Goal: Task Accomplishment & Management: Manage account settings

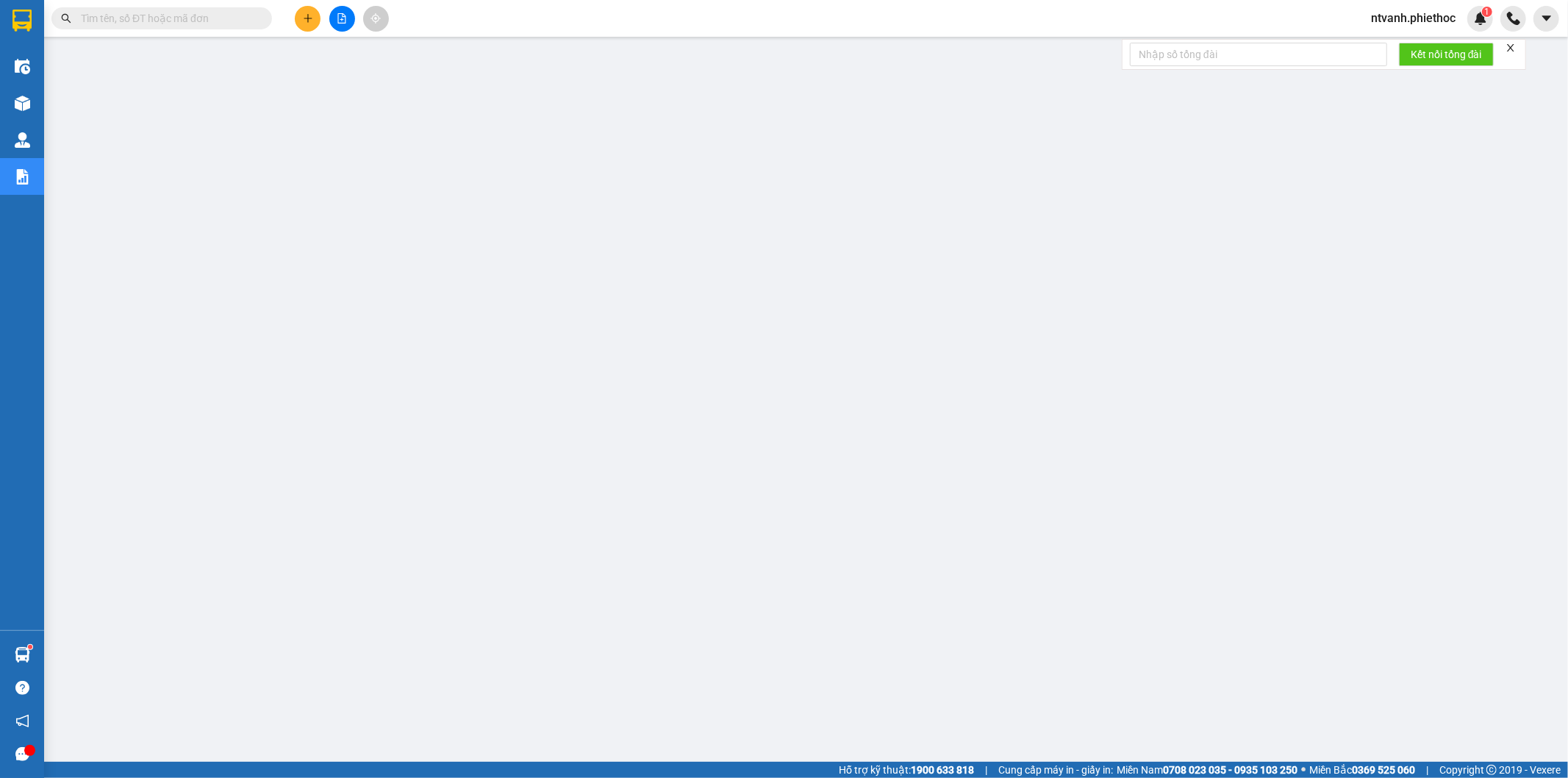
click at [170, 15] on input "text" at bounding box center [167, 18] width 173 height 16
paste input "BHB1308250390"
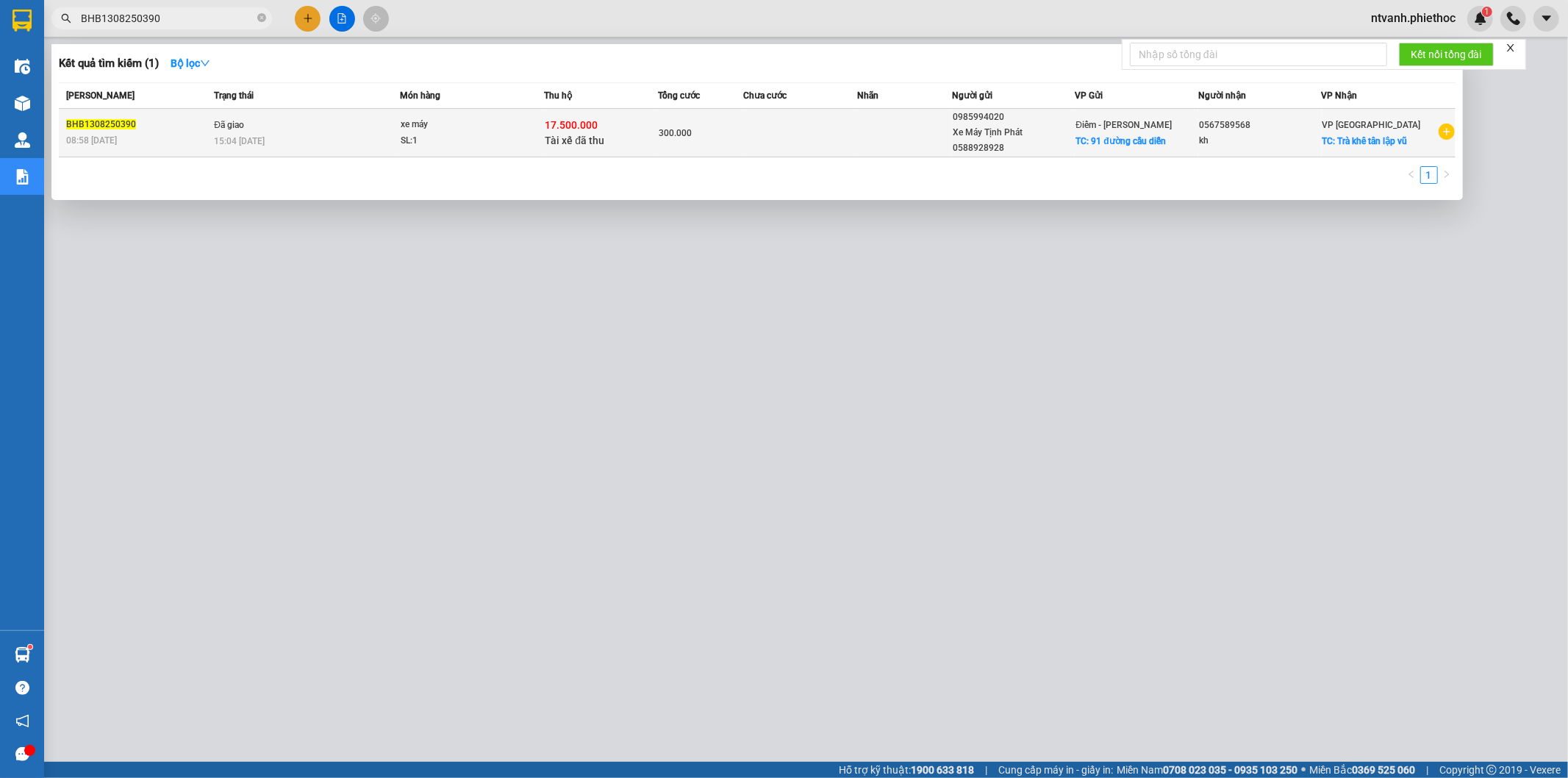
type input "BHB1308250390"
click at [946, 120] on td at bounding box center [904, 133] width 95 height 48
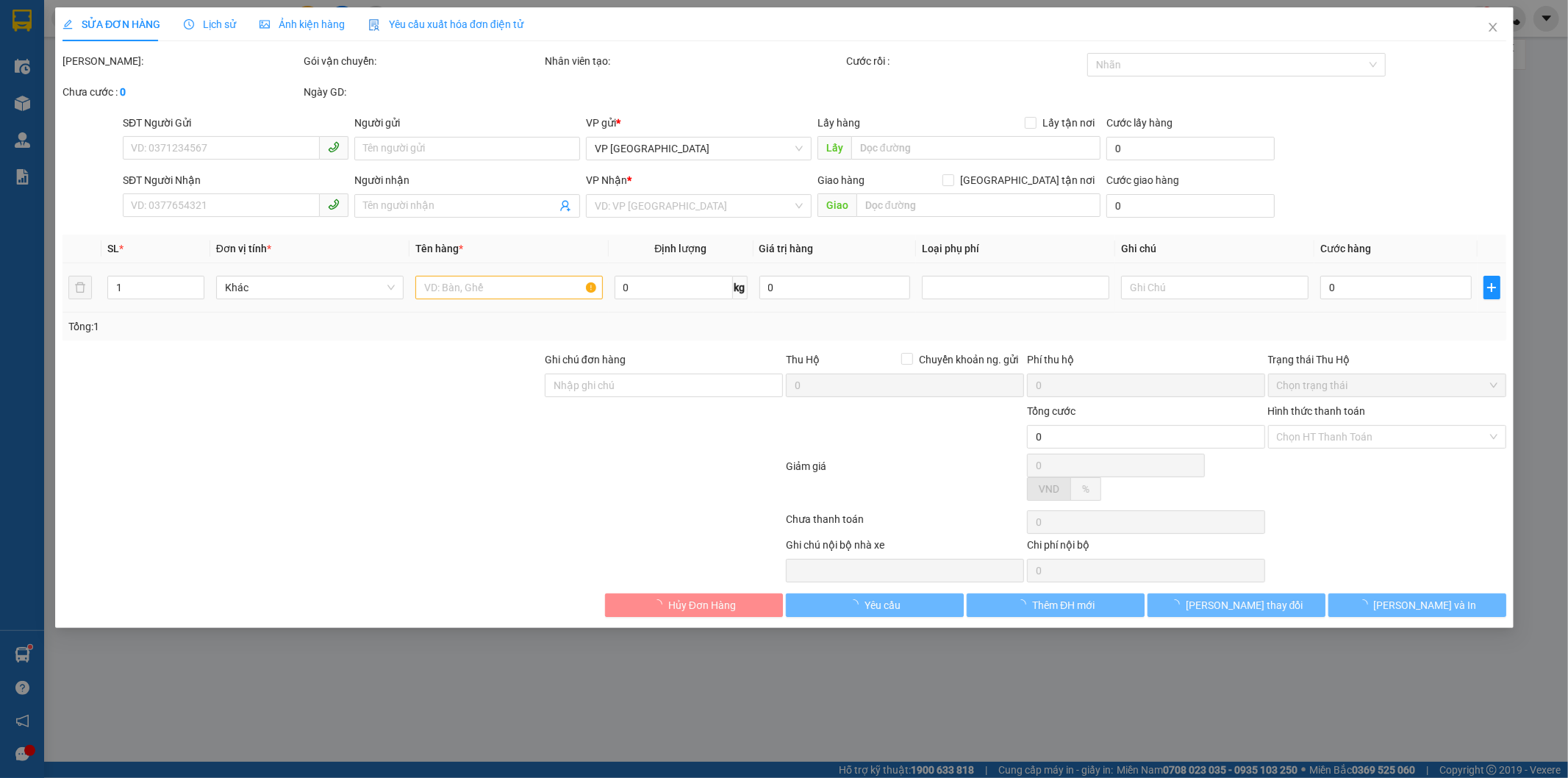
type input "0985994020"
type input "Xe Máy Tịnh Phát 0588928928"
checkbox input "true"
type input "91 đường cầu diễn"
type input "0567589568"
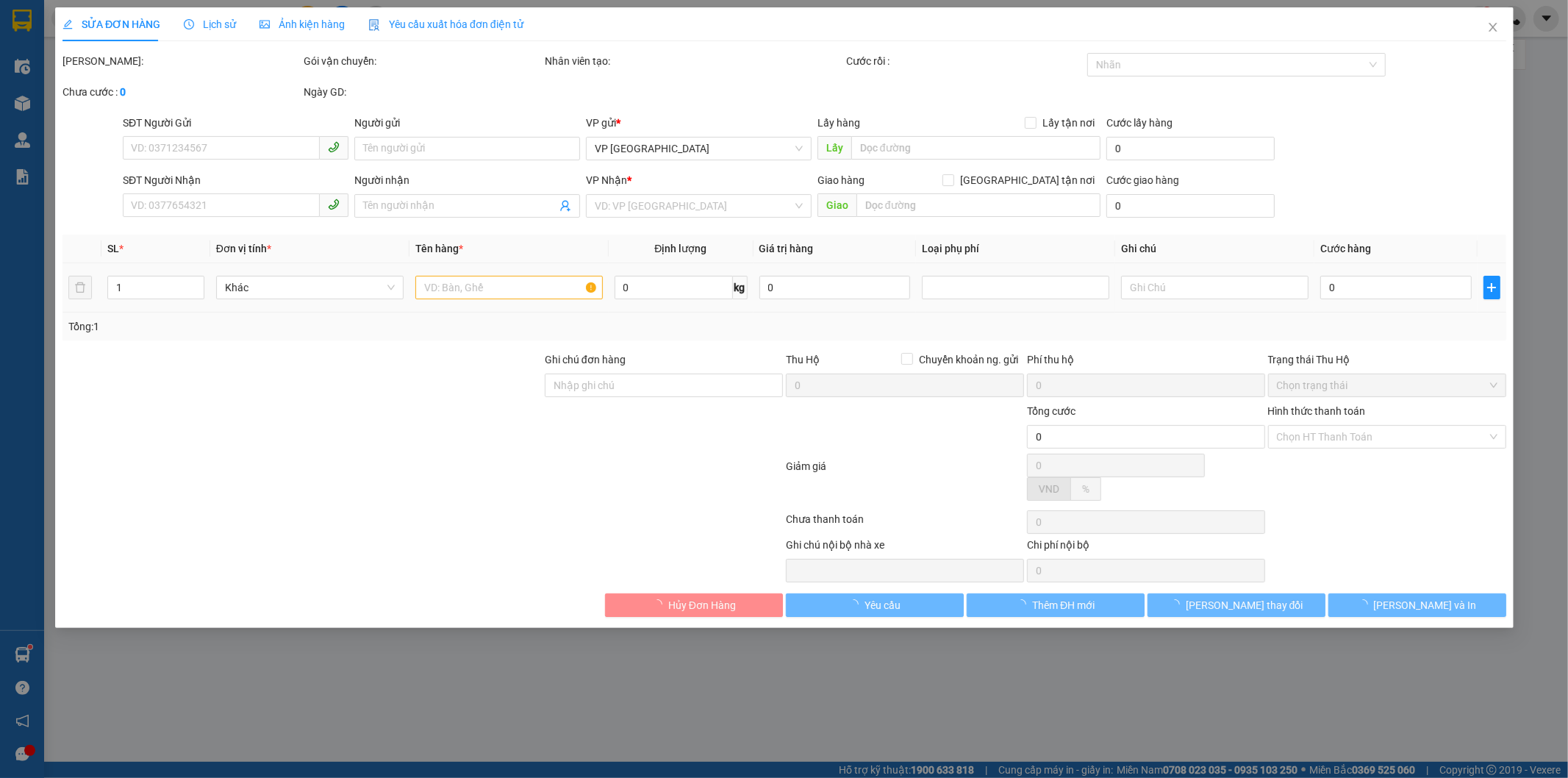
type input "kh"
checkbox input "true"
type input "Trà khê tân lập vũ"
type input "cước hàng và phí thu hộ trừ vào COD"
checkbox input "true"
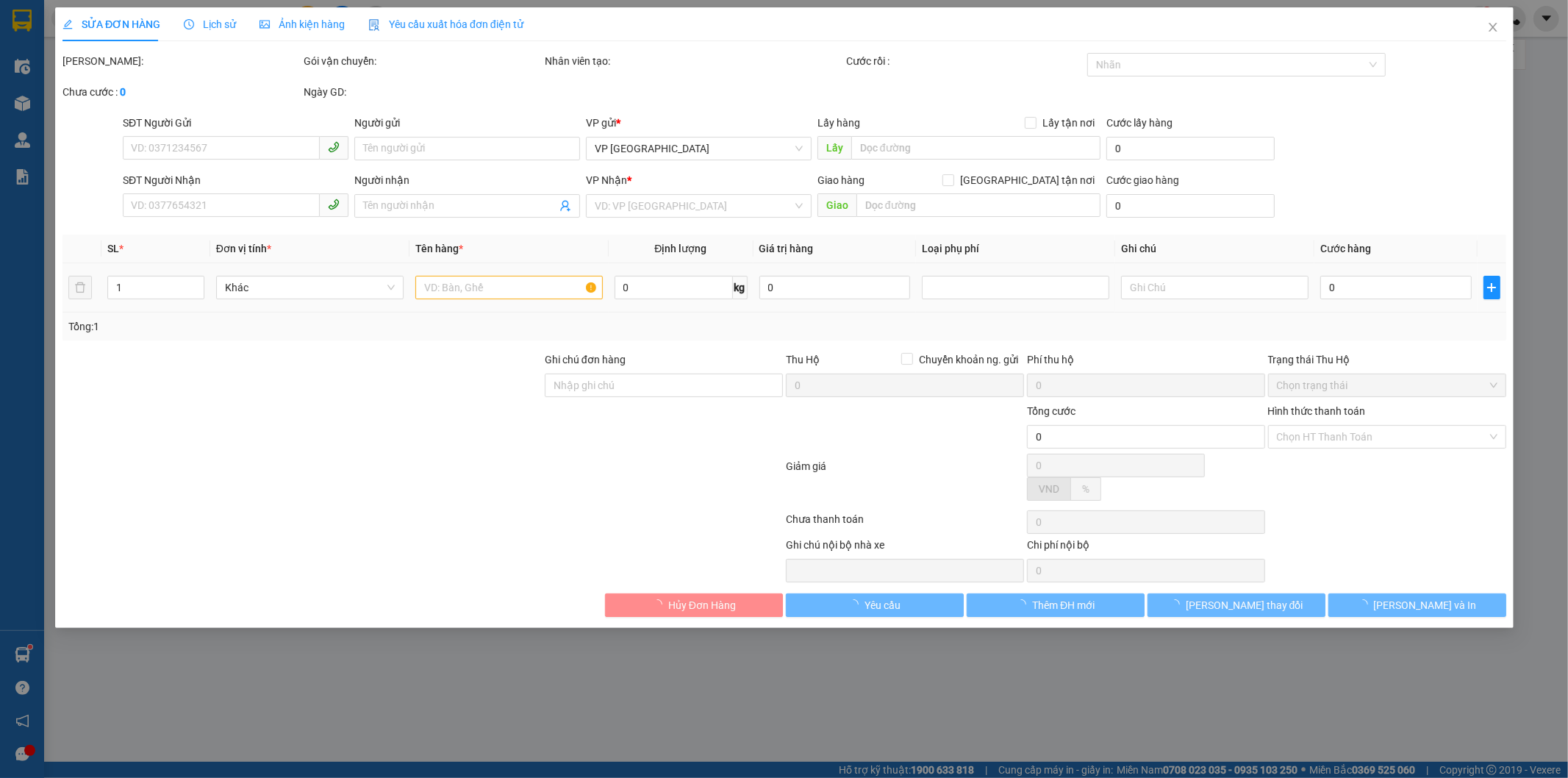
type input "17.500.000"
type input "50.000"
type input "300.000"
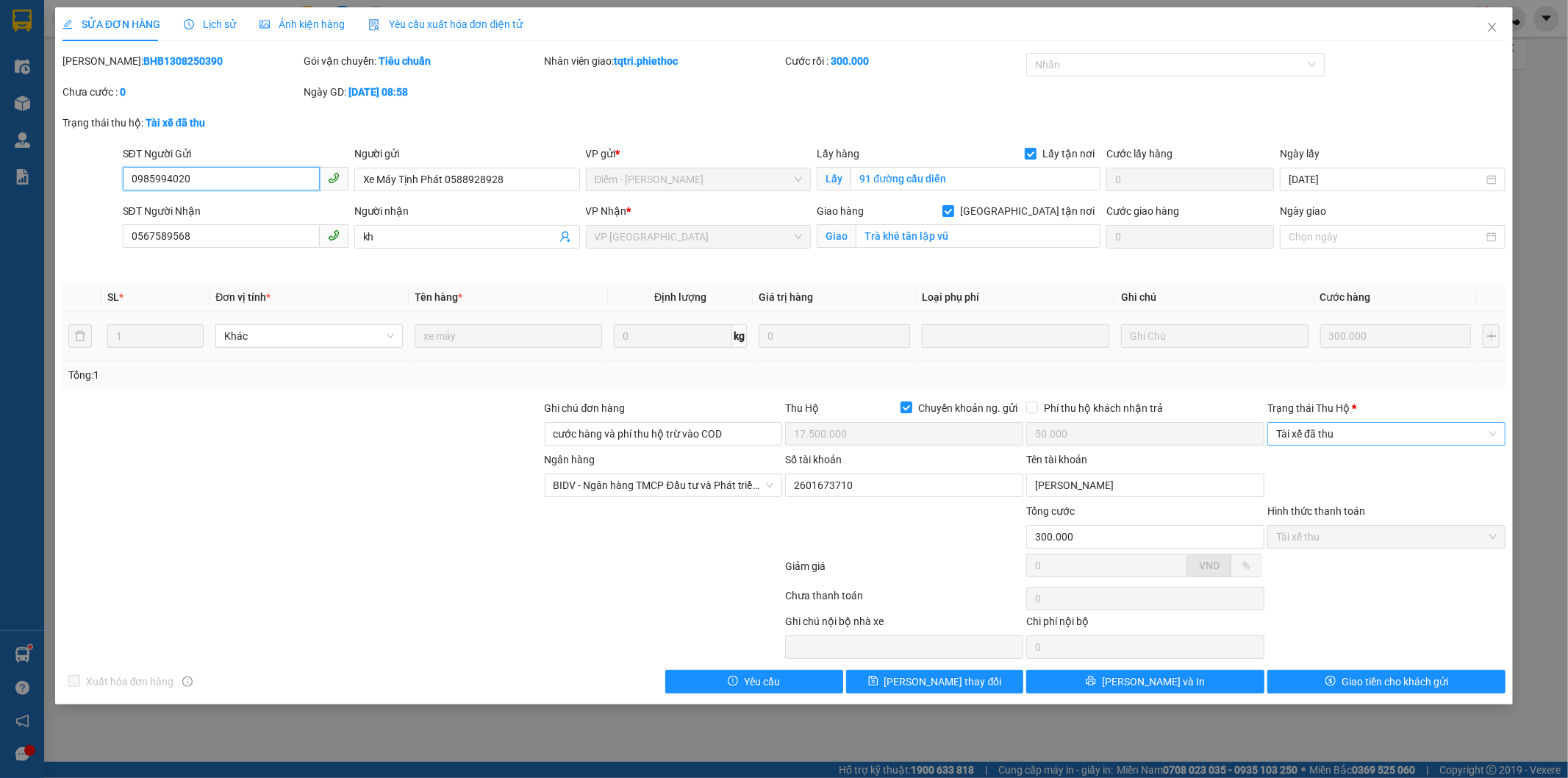
click at [1344, 428] on span "Tài xế đã thu" at bounding box center [1386, 434] width 221 height 22
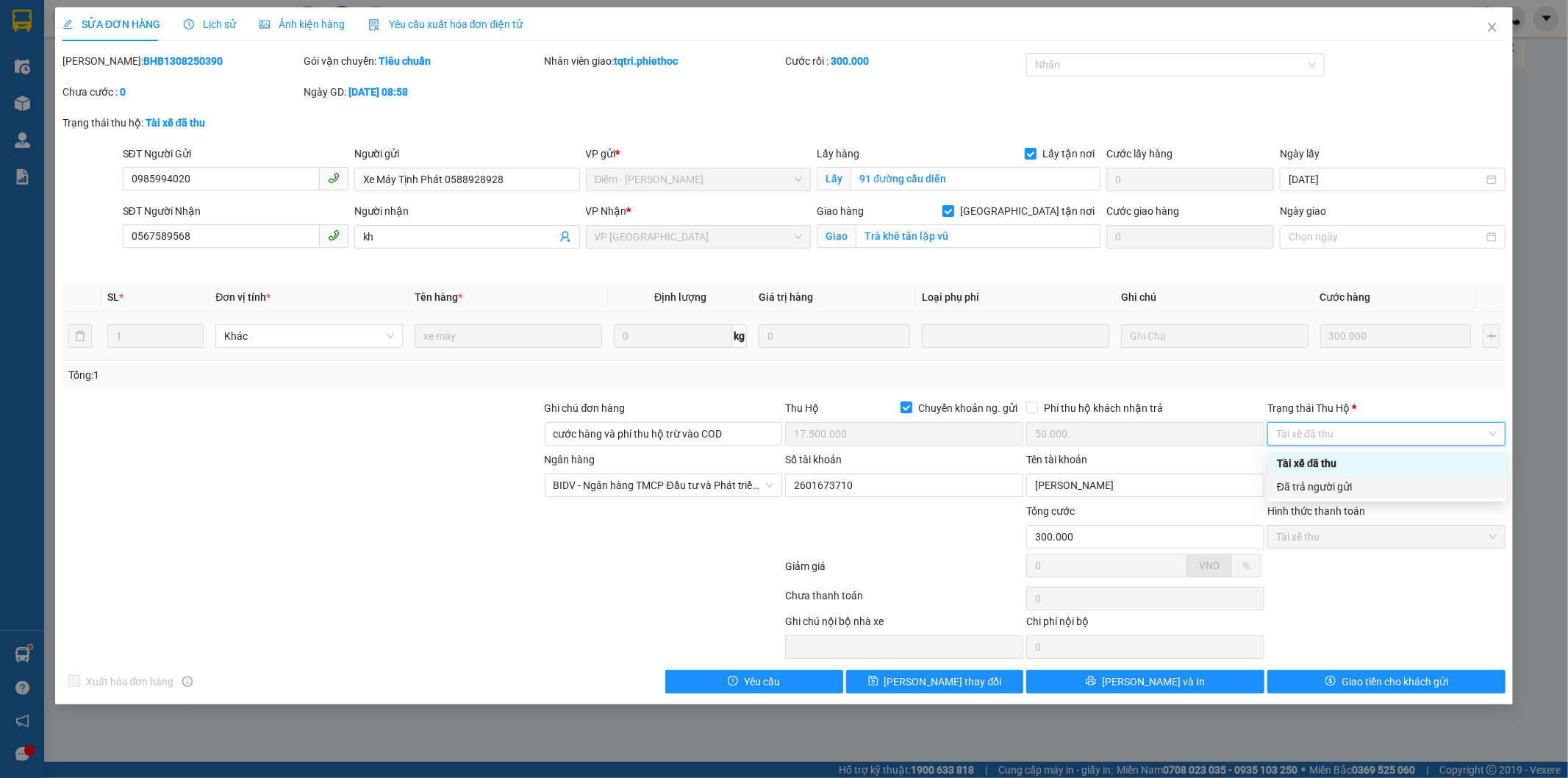
click at [1325, 482] on div "Đã trả người gửi" at bounding box center [1387, 486] width 221 height 16
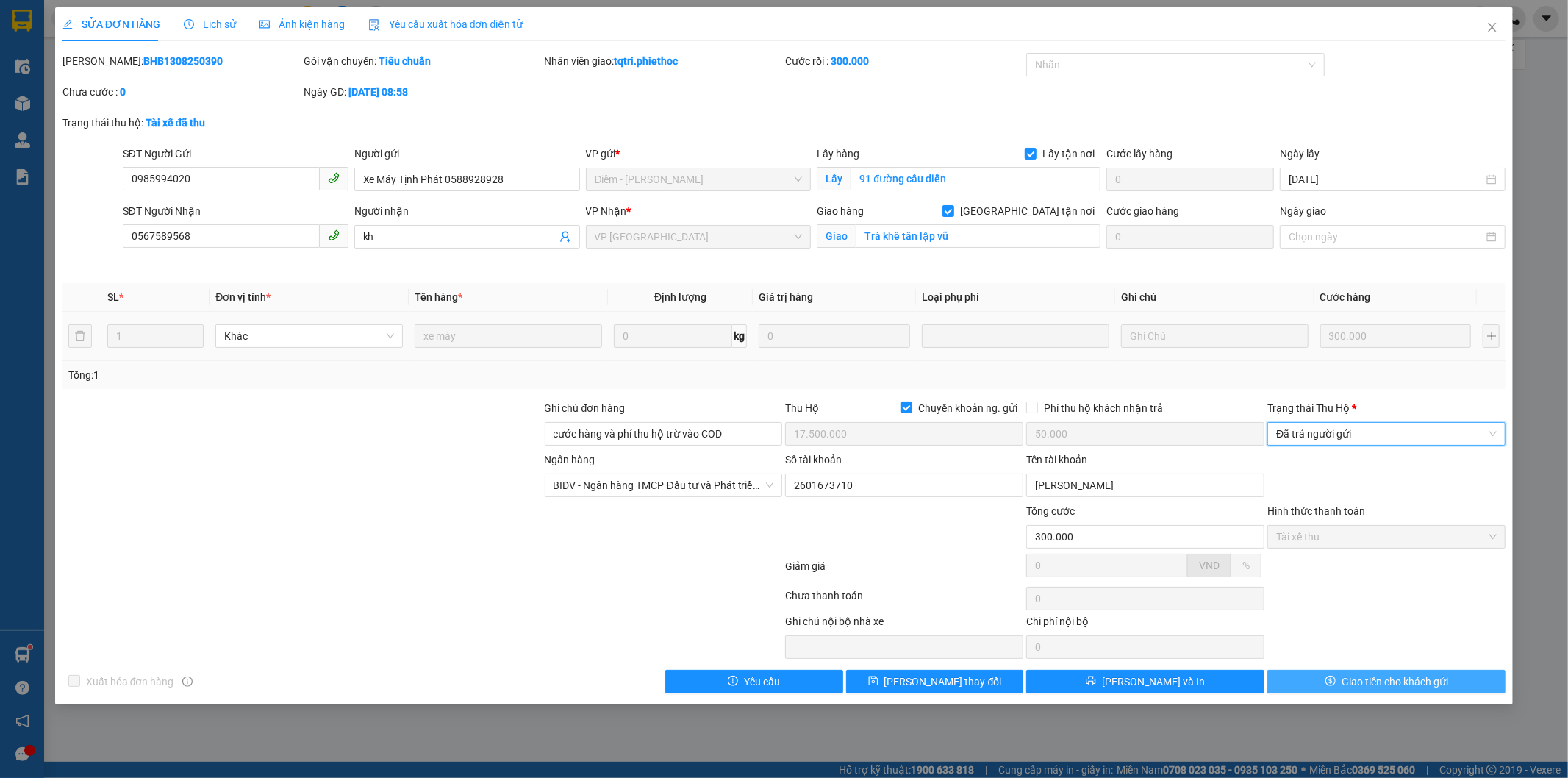
drag, startPoint x: 1415, startPoint y: 681, endPoint x: 1402, endPoint y: 677, distance: 13.6
click at [1408, 681] on span "Giao tiền cho khách gửi" at bounding box center [1395, 681] width 107 height 16
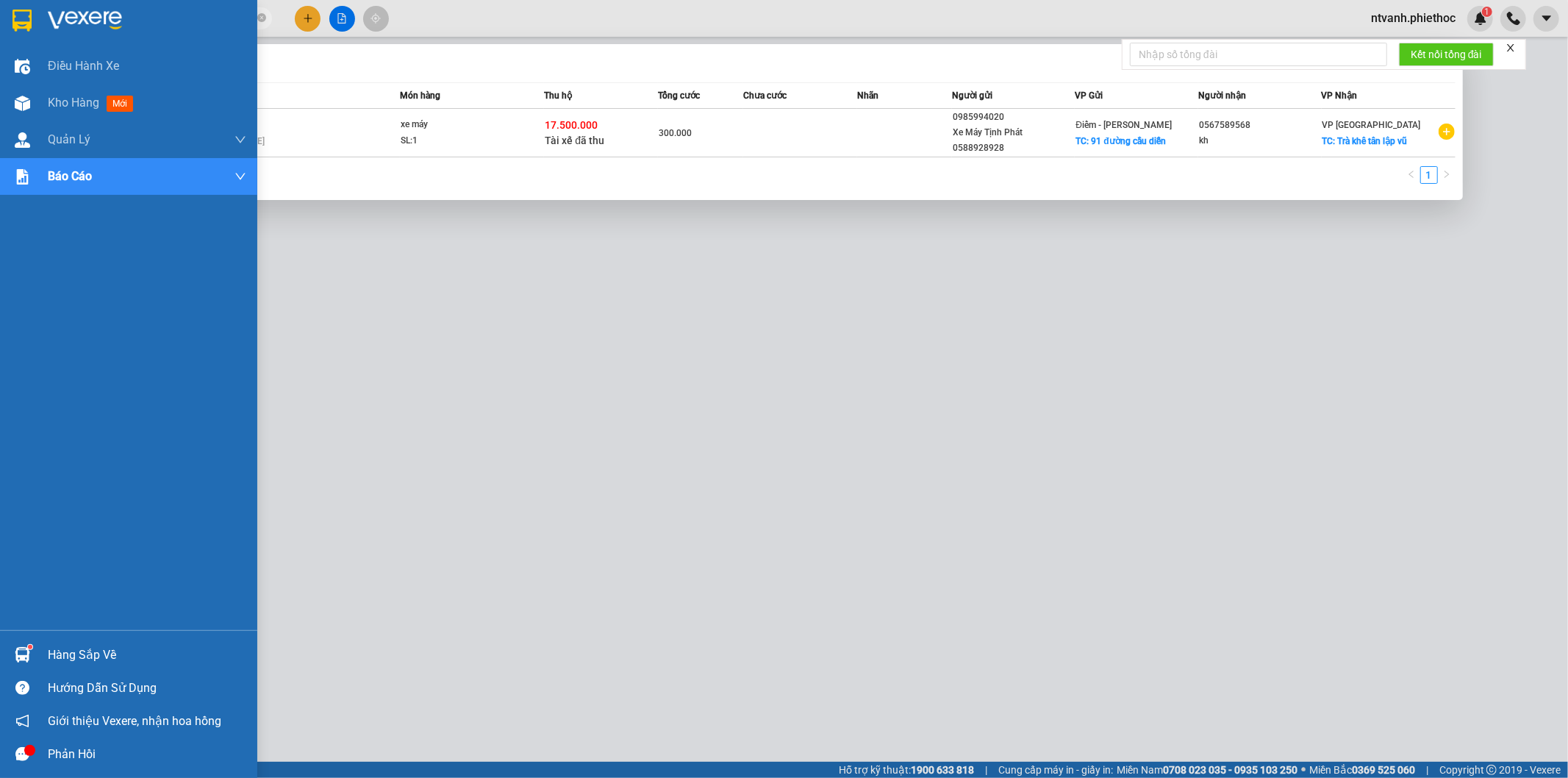
drag, startPoint x: 61, startPoint y: 22, endPoint x: 17, endPoint y: 22, distance: 44.0
click at [17, 22] on section "Kết quả tìm kiếm ( 1 ) Bộ lọc Mã ĐH Trạng thái Món hàng Thu hộ Tổng cước Chưa c…" at bounding box center [784, 389] width 1568 height 778
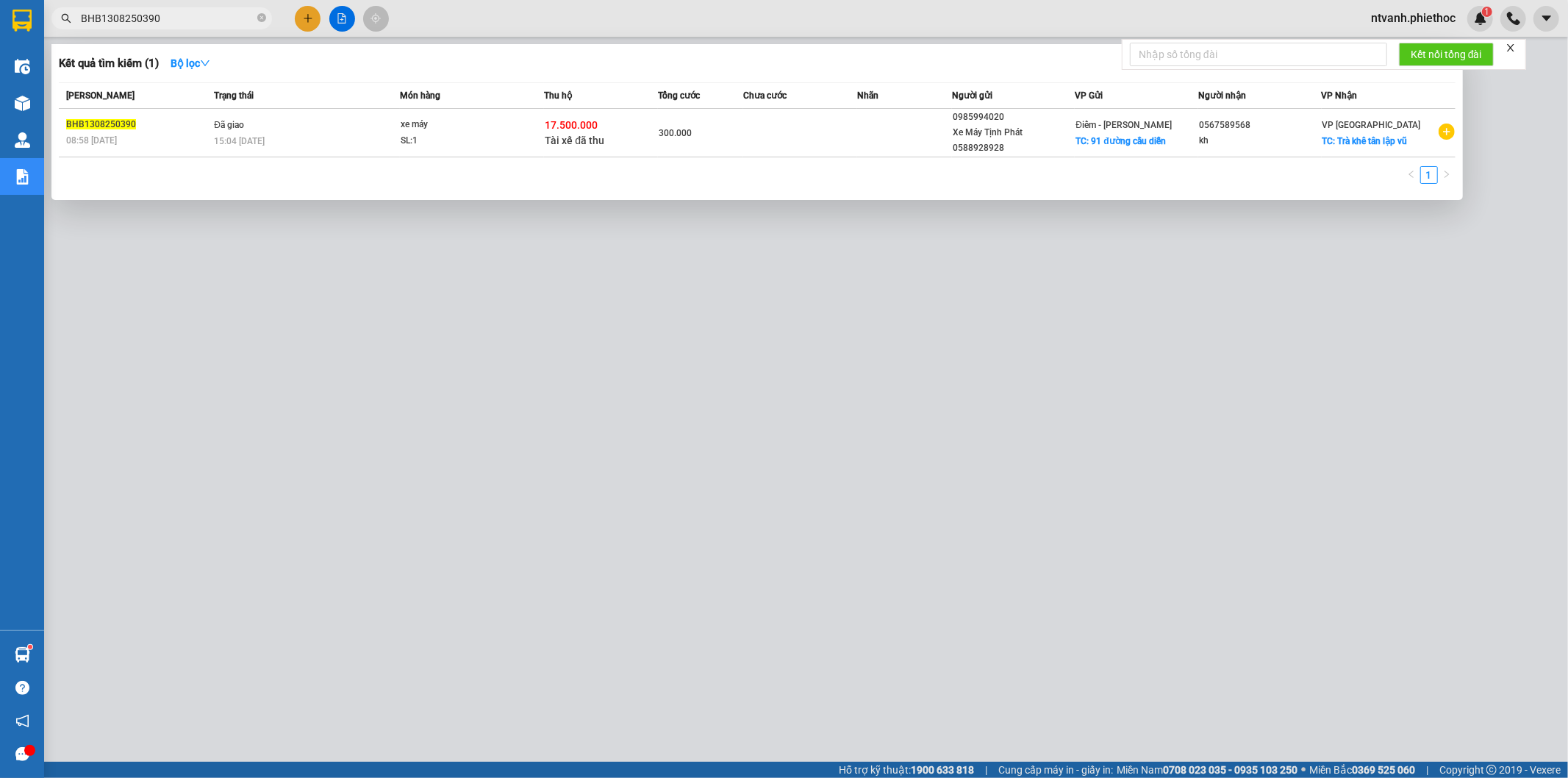
paste input "TB1308250395"
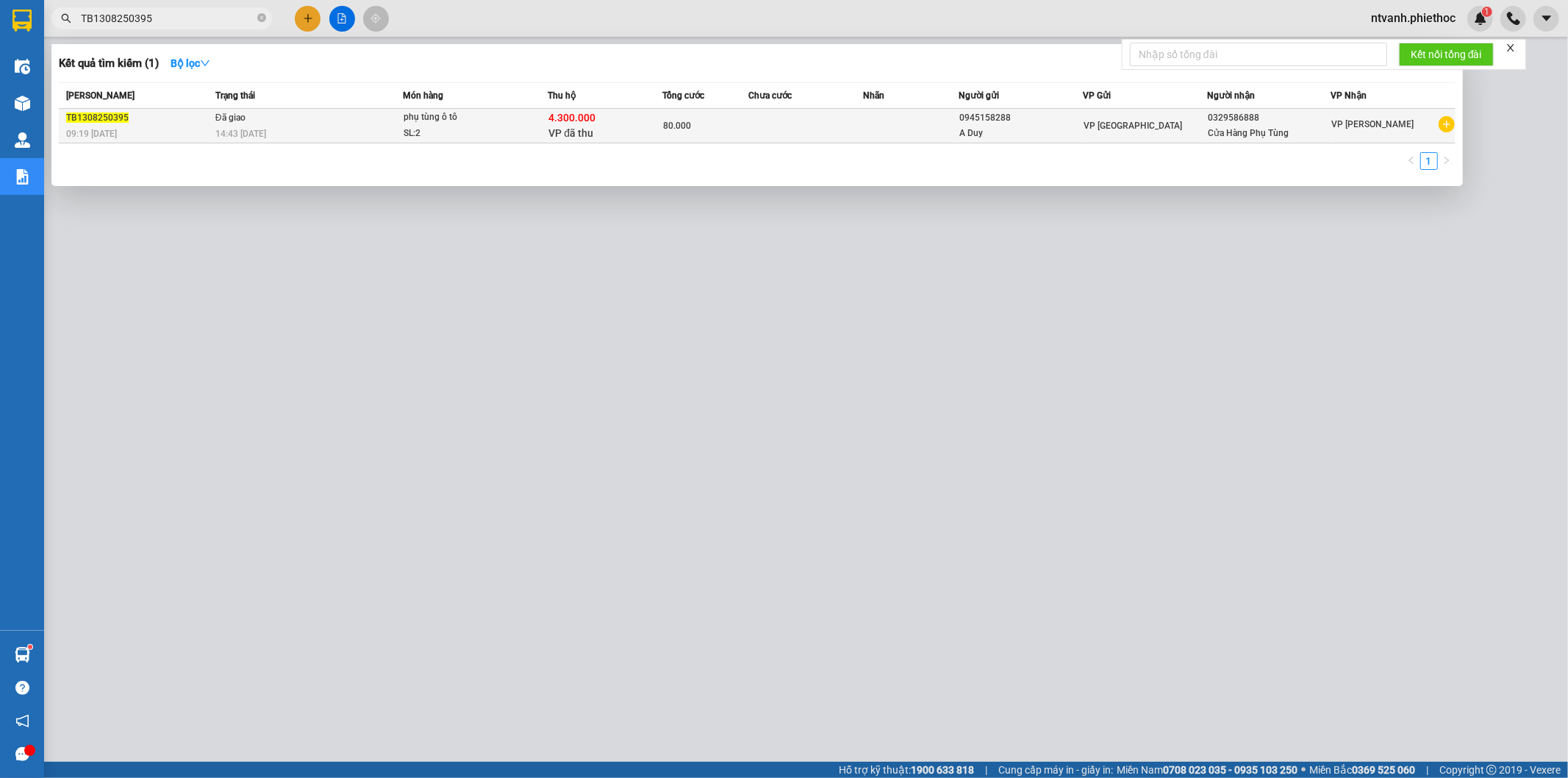
type input "TB1308250395"
click at [1283, 128] on div "Cửa Hàng Phụ Tùng" at bounding box center [1269, 134] width 122 height 16
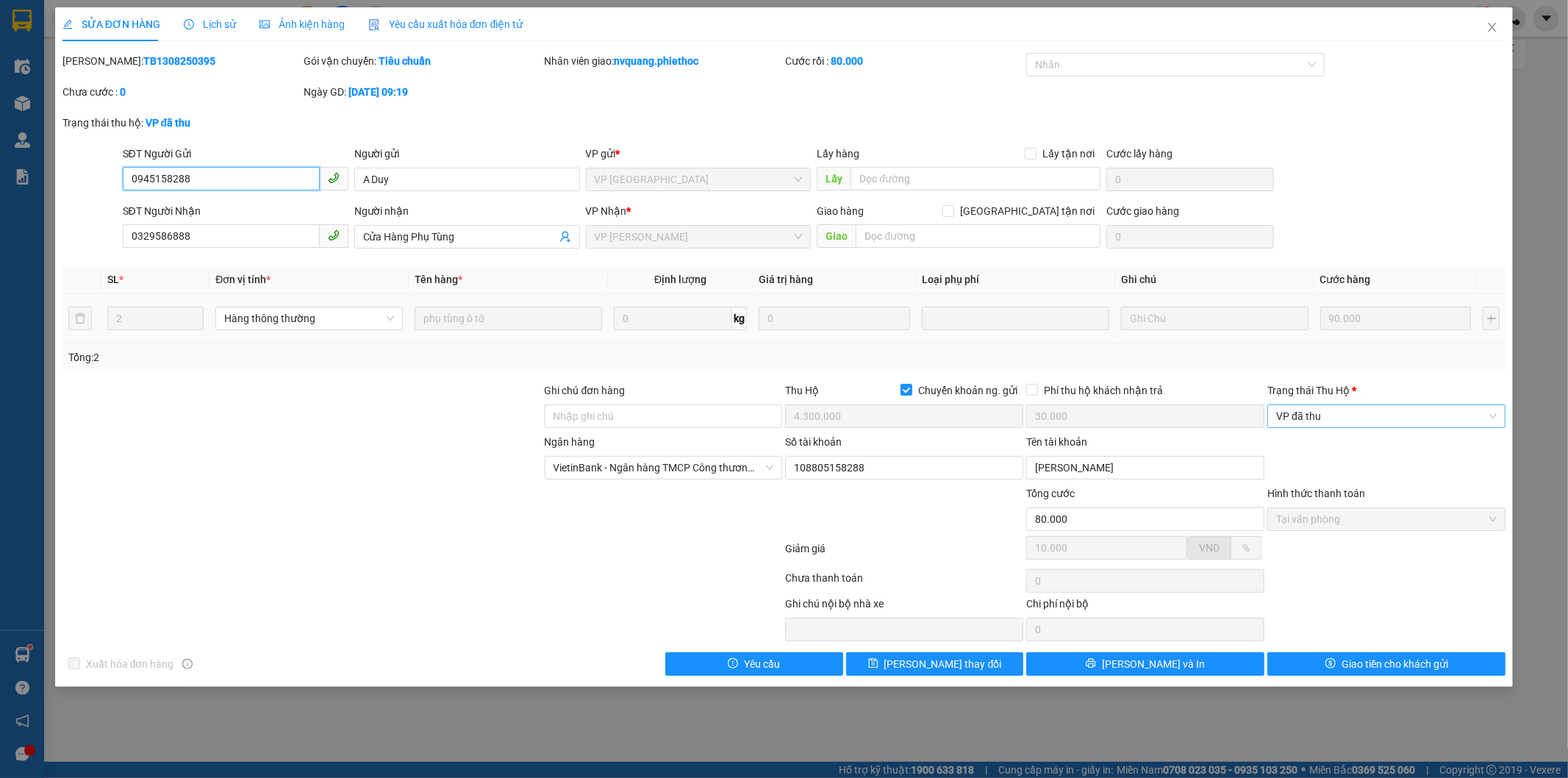
click at [1390, 417] on span "VP đã thu" at bounding box center [1386, 417] width 221 height 22
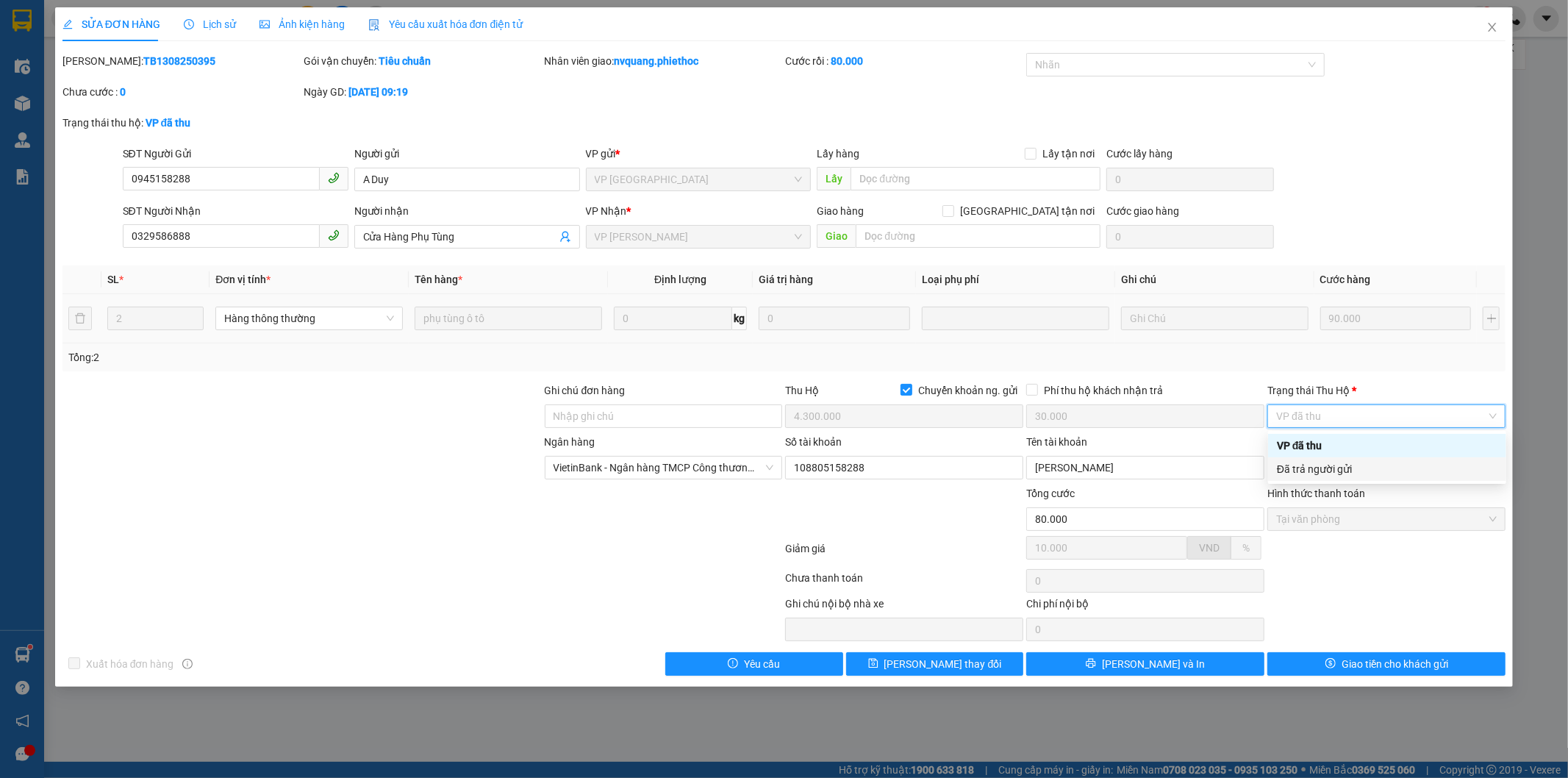
click at [1340, 472] on div "Đã trả người gửi" at bounding box center [1387, 469] width 221 height 16
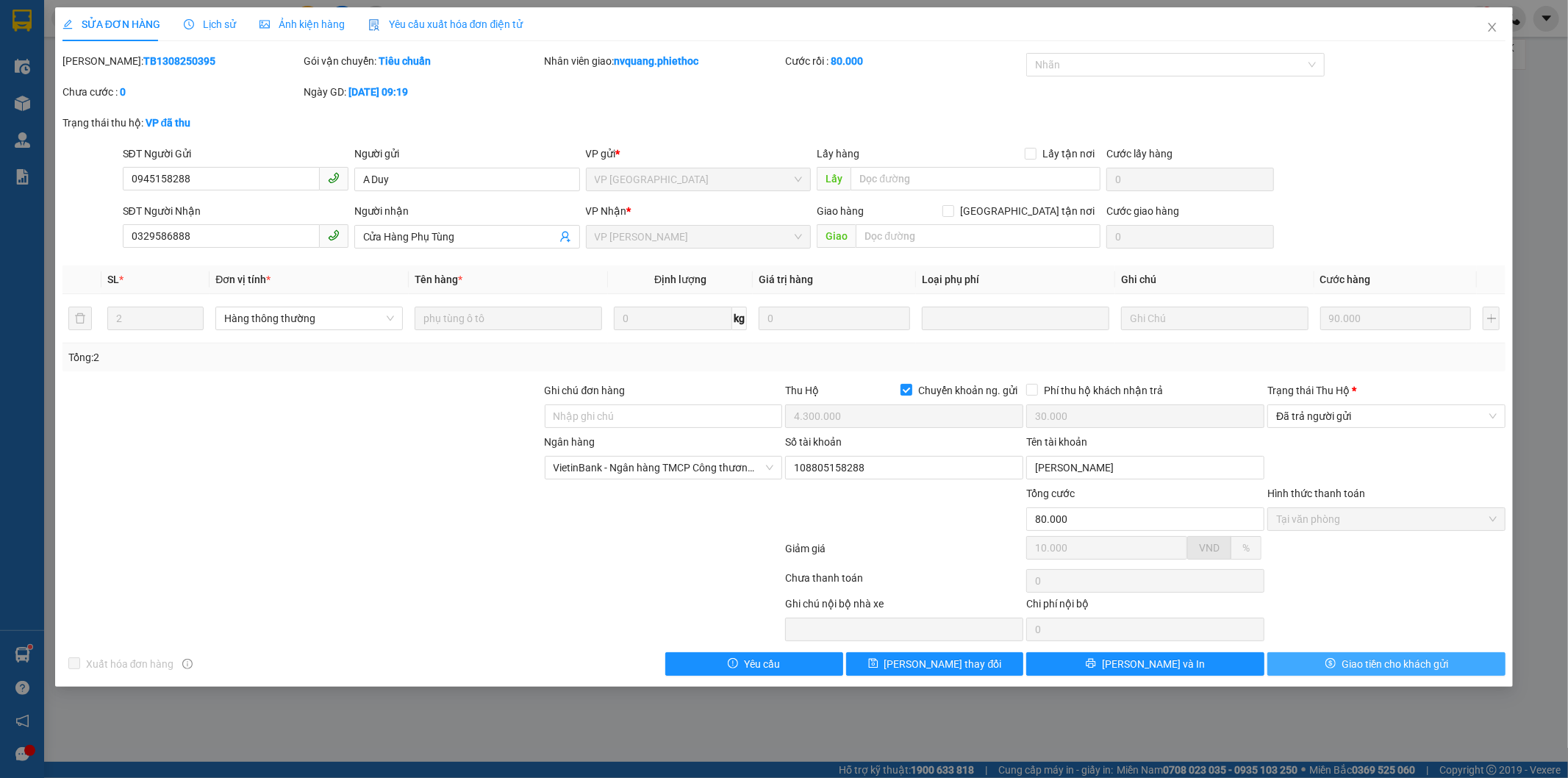
click at [1408, 668] on span "Giao tiền cho khách gửi" at bounding box center [1395, 664] width 107 height 16
